Goal: Find contact information: Find contact information

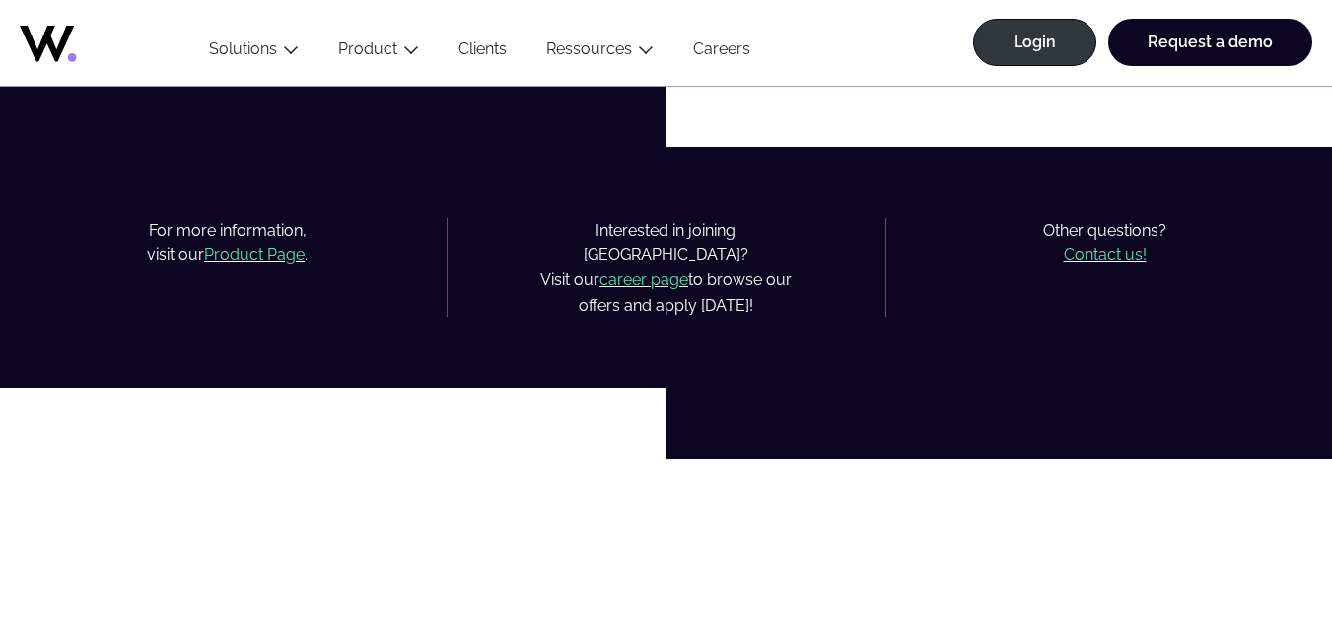
scroll to position [1183, 0]
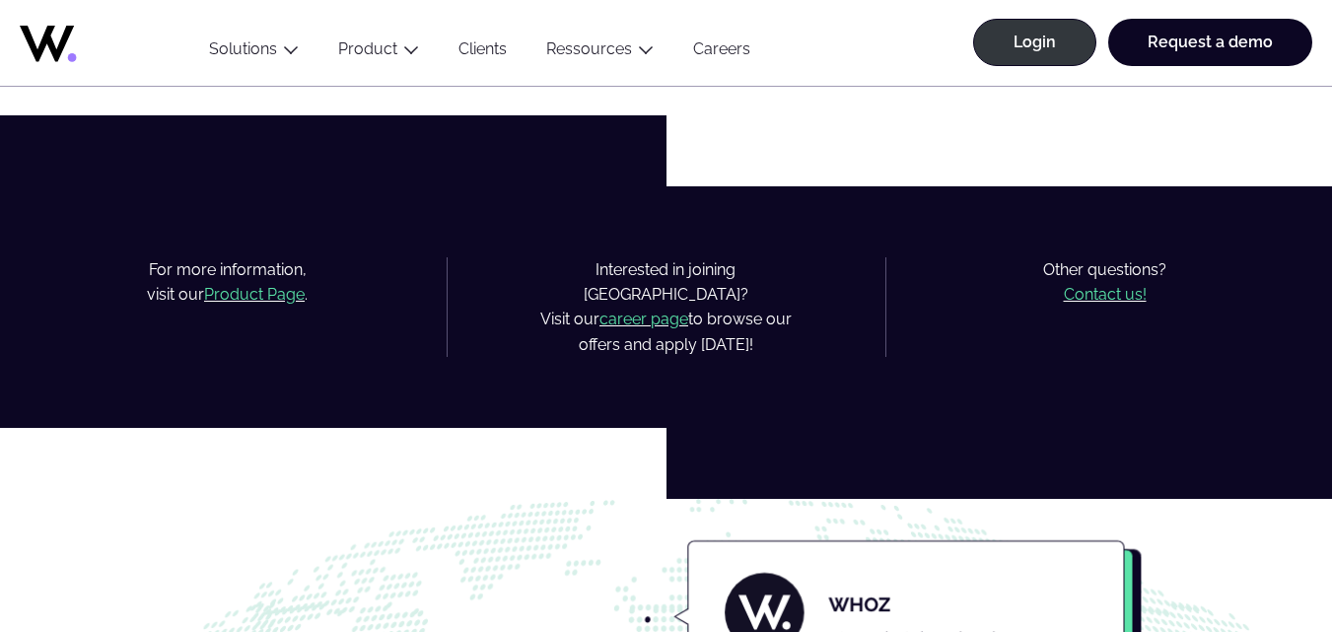
click at [1099, 296] on mark "Contact us!" at bounding box center [1105, 294] width 83 height 19
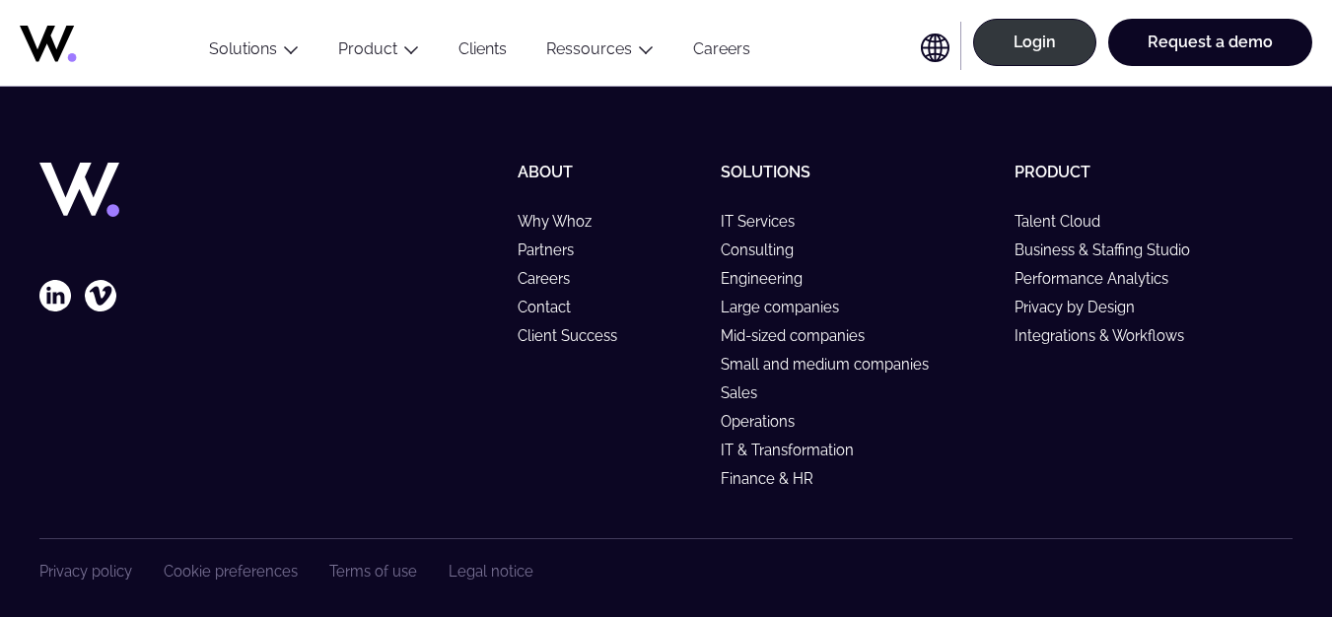
scroll to position [768, 0]
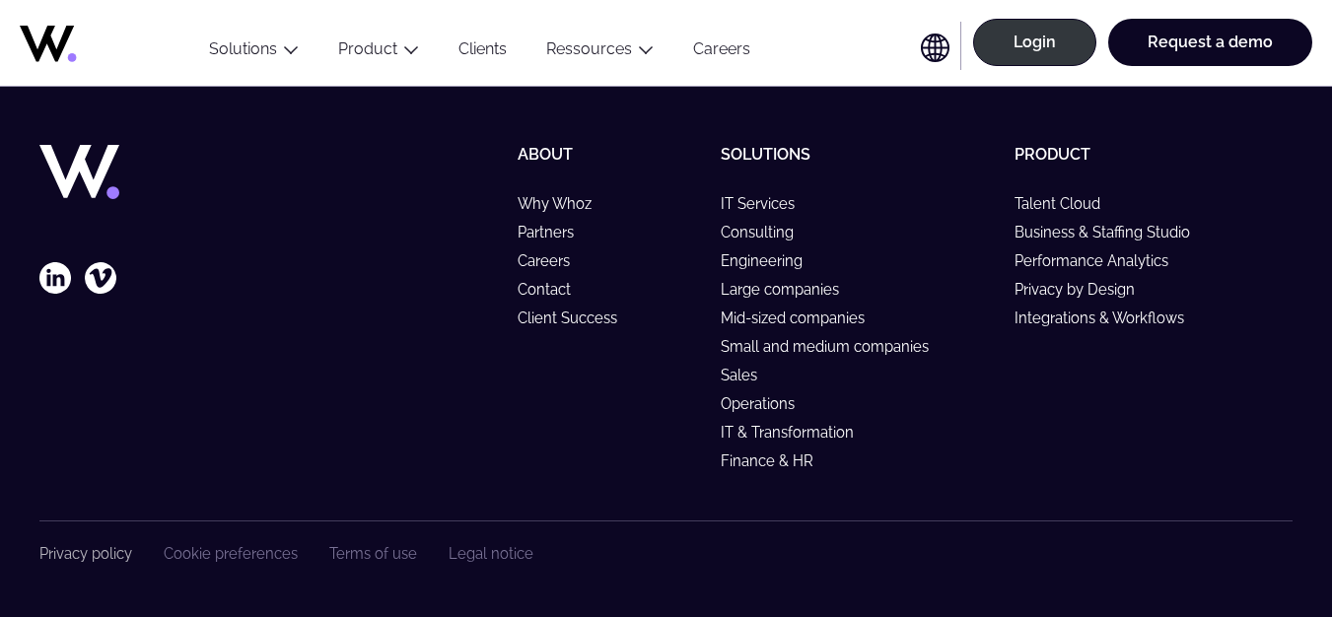
click at [55, 555] on link "Privacy policy" at bounding box center [85, 553] width 93 height 17
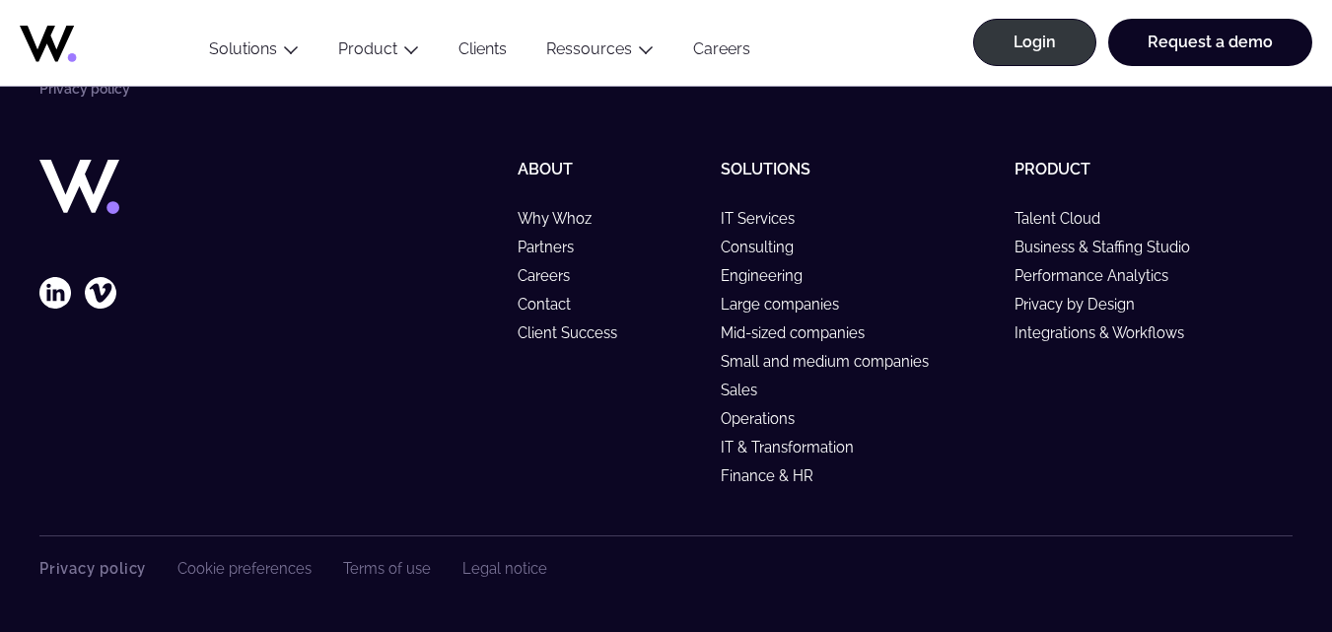
scroll to position [6466, 0]
click at [536, 303] on link "Contact" at bounding box center [552, 304] width 71 height 17
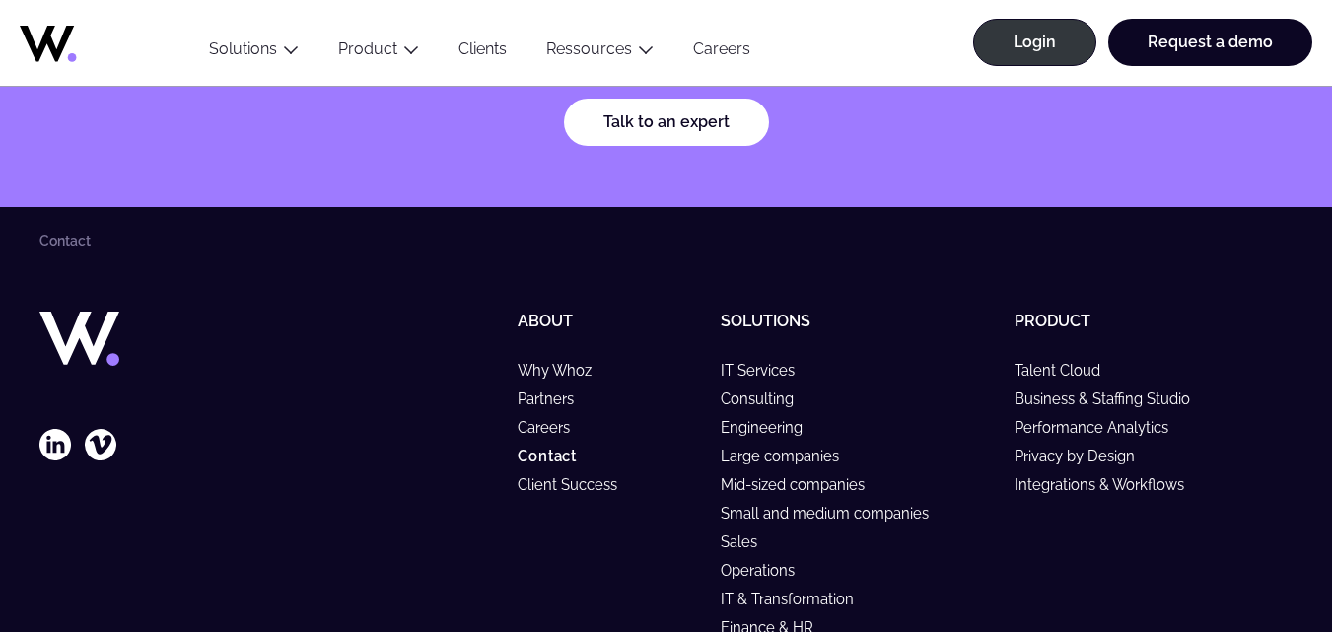
scroll to position [2610, 0]
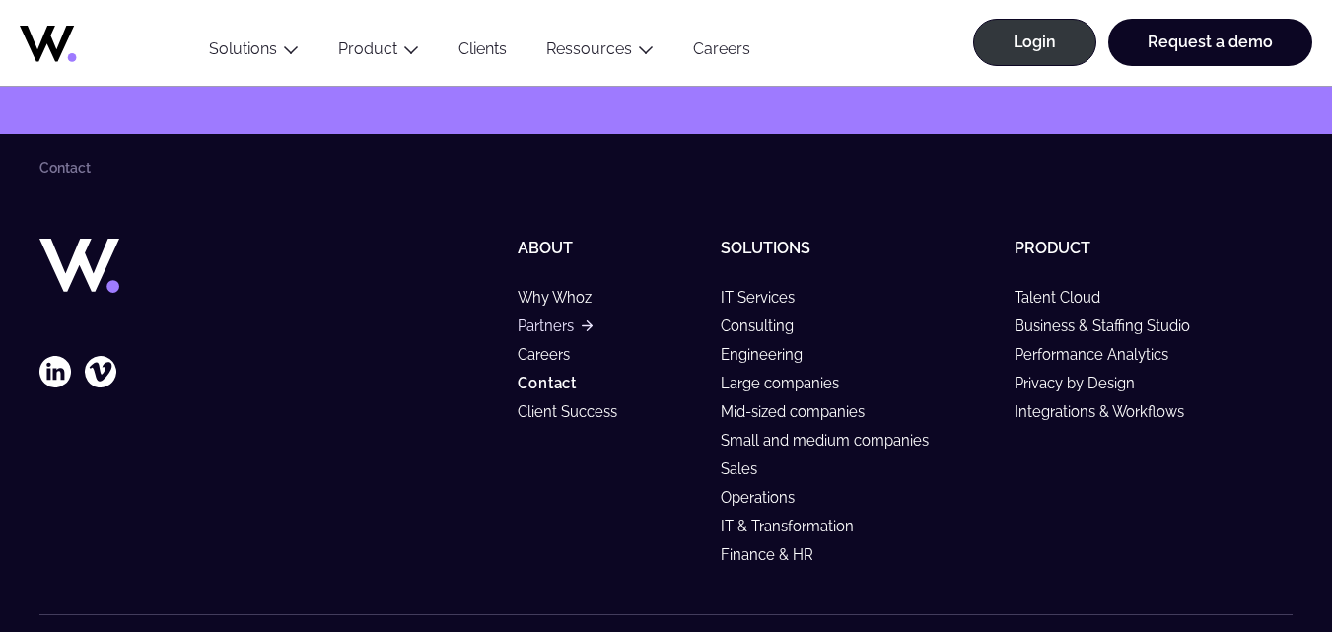
click at [554, 317] on link "Partners" at bounding box center [554, 325] width 74 height 17
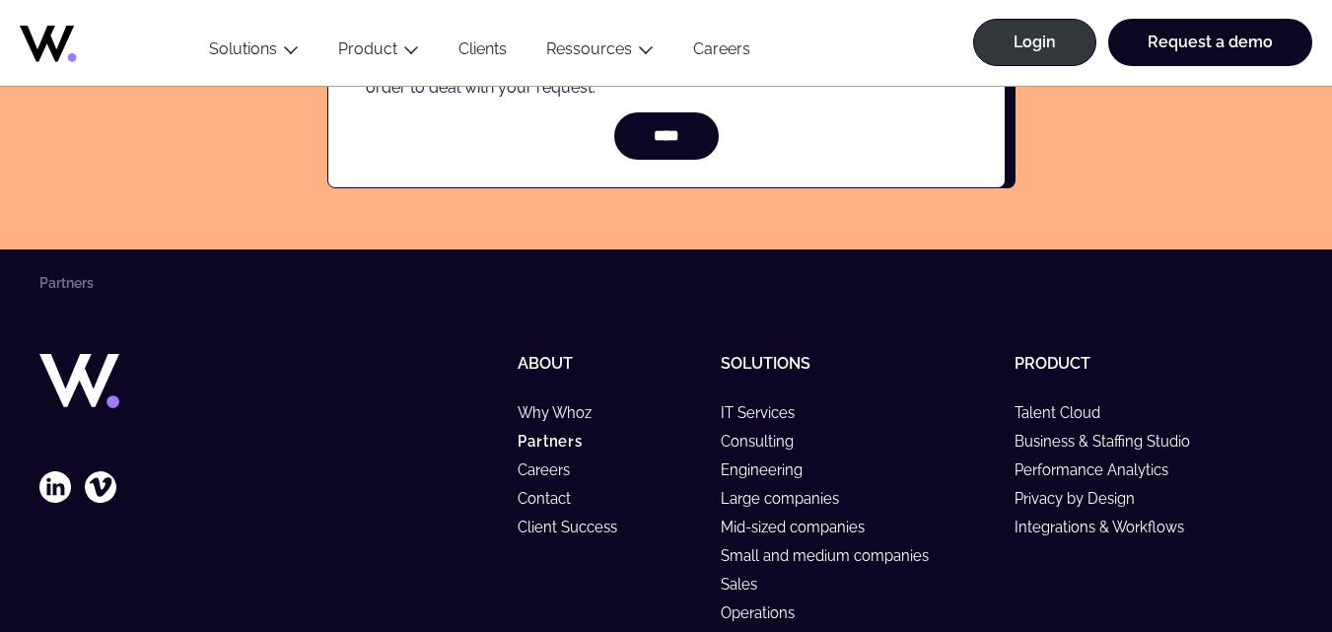
scroll to position [7744, 0]
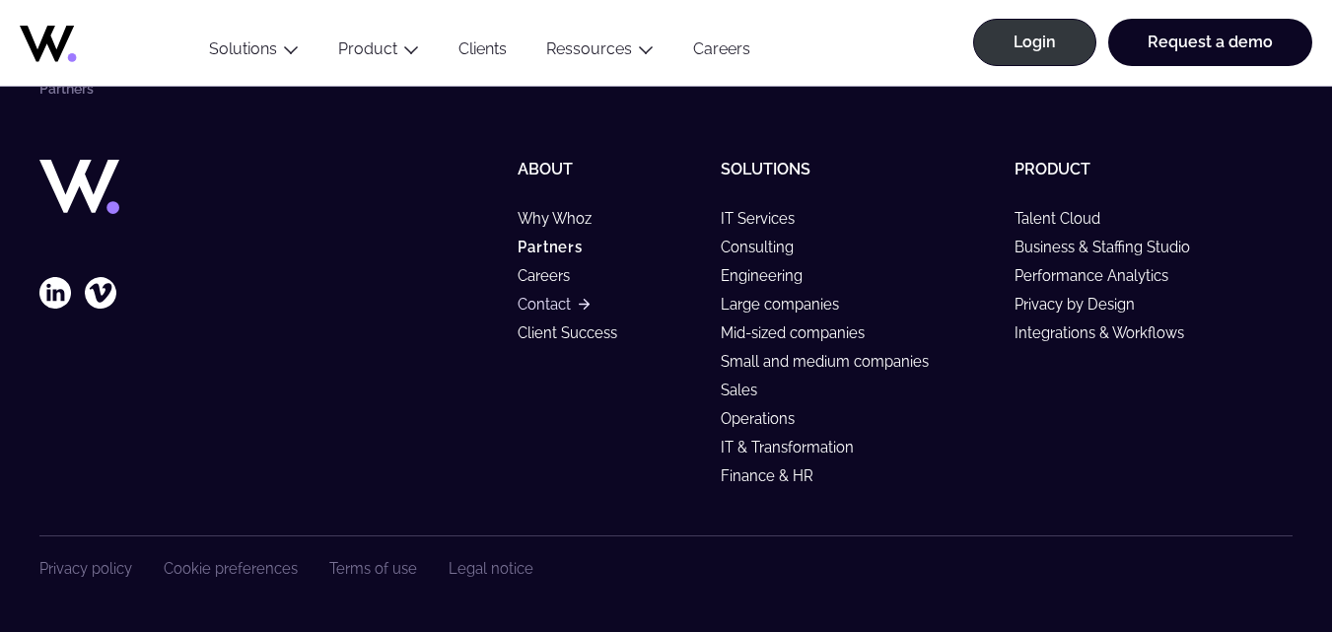
click at [545, 301] on link "Contact" at bounding box center [552, 304] width 71 height 17
